Goal: Communication & Community: Ask a question

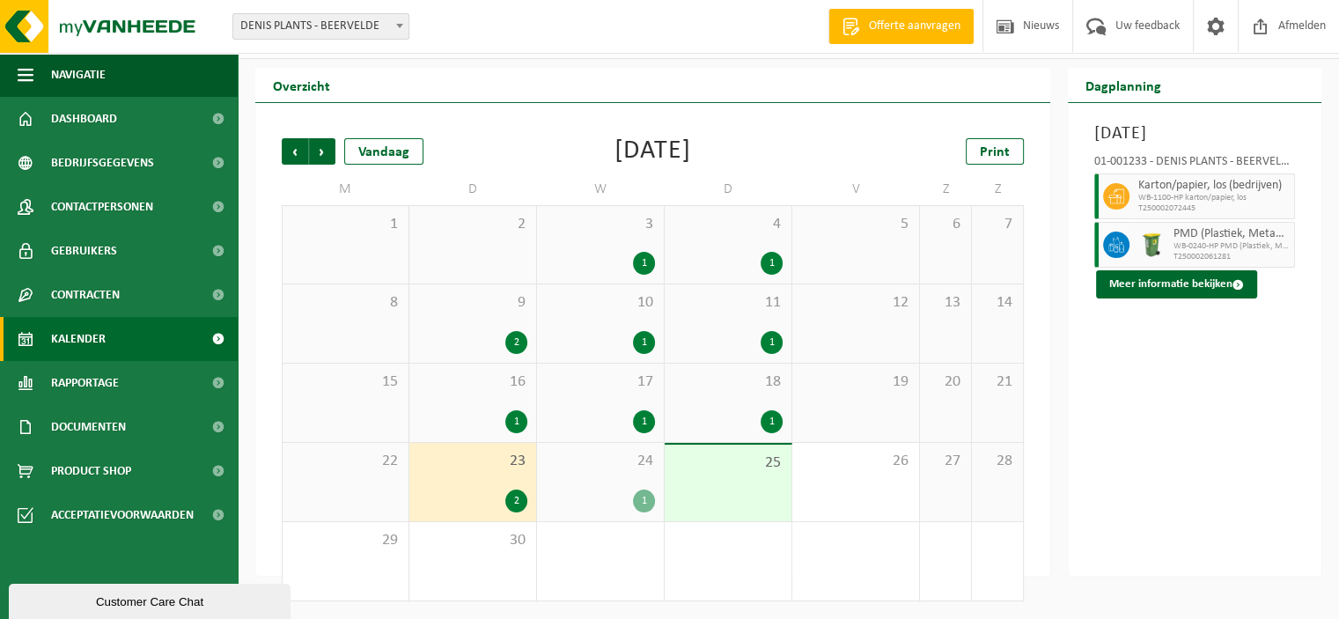
click at [96, 604] on div "Customer Care Chat" at bounding box center [149, 601] width 255 height 13
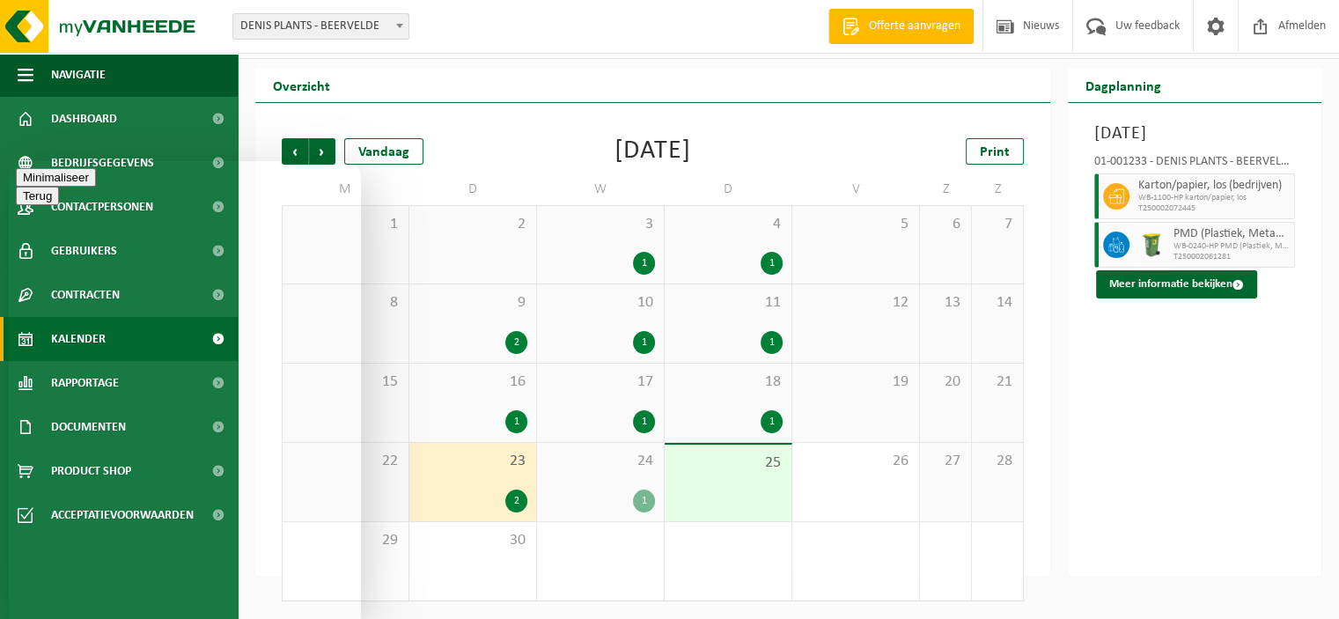
type textarea "Goedemorgen"
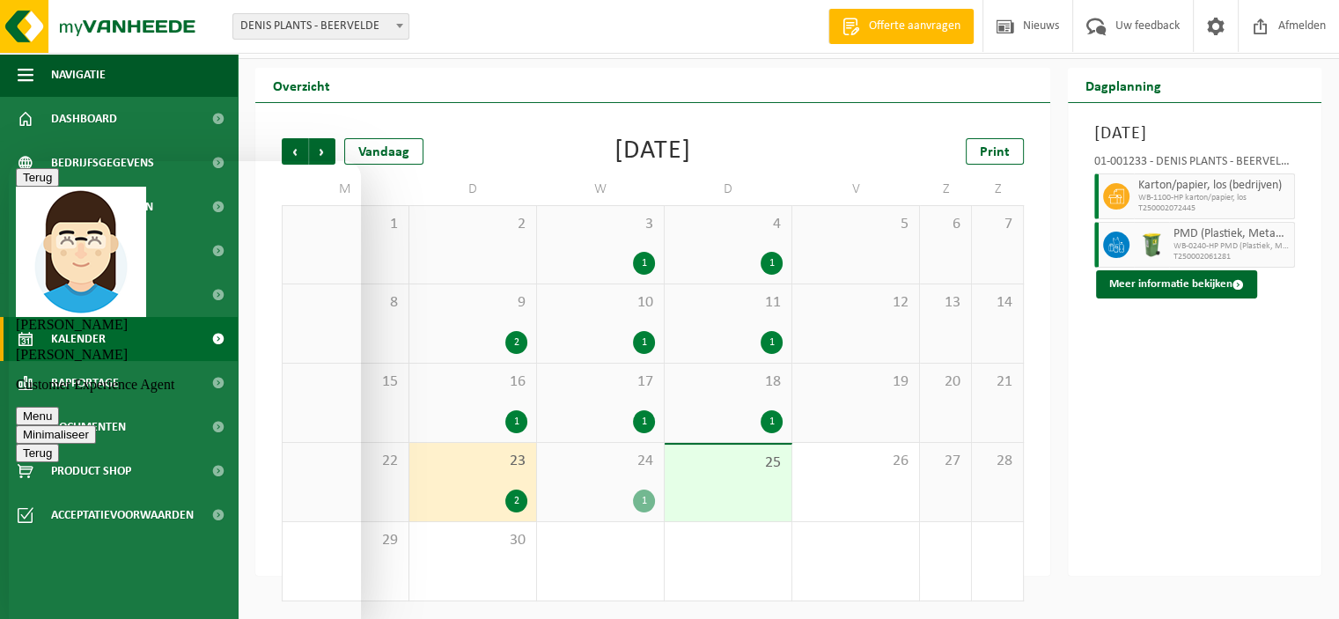
type textarea "ik ben de chat van daarnet met jou kwijtgeraakt"
type textarea "had je nog naar mijn vraag kunnen kijken?"
type textarea "ok, we zien het wel verschijnen. Ik krijg wel nog steeds geen melding via mail …"
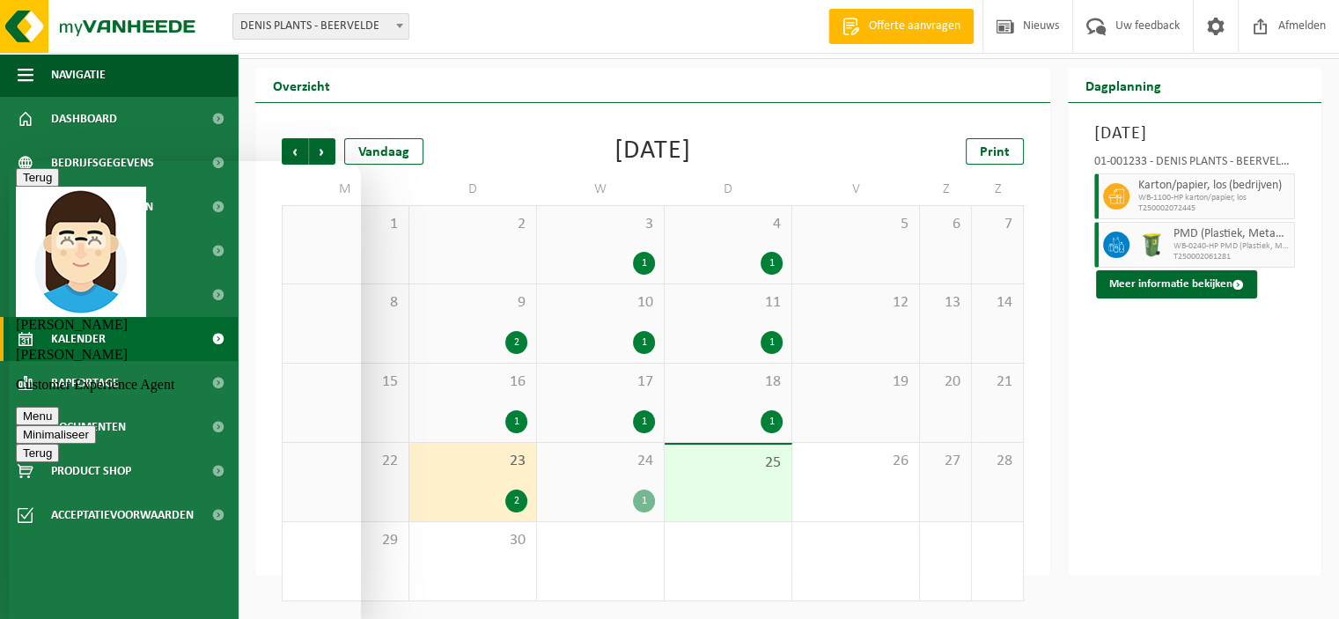
scroll to position [366, 0]
type textarea "N"
type textarea "Merci"
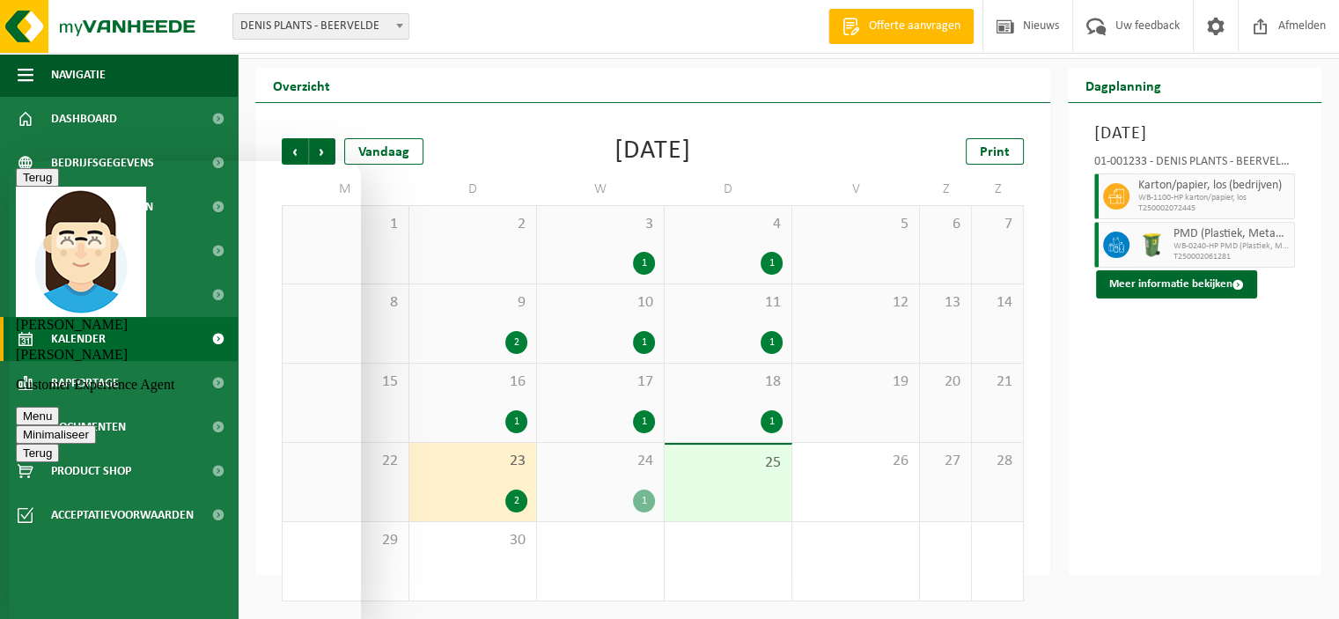
scroll to position [669, 0]
type textarea "tot volgende"
click at [96, 425] on button "Minimaliseer" at bounding box center [56, 434] width 80 height 18
